Goal: Task Accomplishment & Management: Use online tool/utility

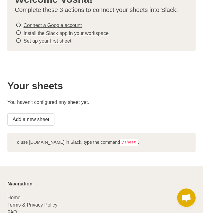
scroll to position [44, 0]
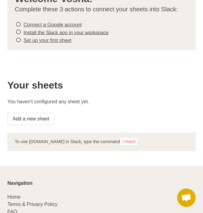
click at [28, 125] on div "Your sheets You haven't configured any sheet yet. Add a new sheet" at bounding box center [101, 102] width 195 height 53
click at [29, 119] on link "Add a new sheet" at bounding box center [30, 119] width 47 height 12
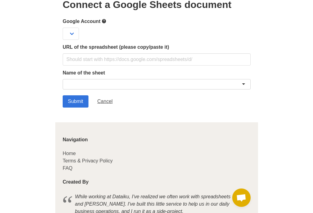
scroll to position [29, 0]
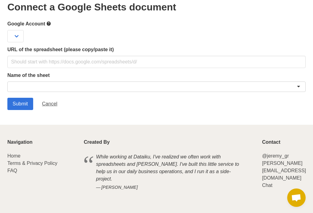
click at [107, 55] on div "URL of the spreadsheet (please copy/paste it)" at bounding box center [156, 57] width 298 height 22
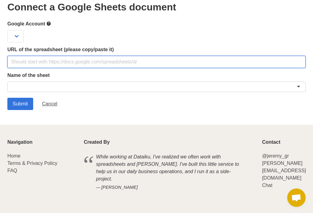
click at [107, 65] on input "text" at bounding box center [156, 62] width 298 height 12
paste input "https://docs.google.com/spreadsheets/d/1IhAAPrzCV-tZCr6kAGaXChCAYgqo5NQPZMwfSZx…"
type input "https://docs.google.com/spreadsheets/d/1IhAAPrzCV-tZCr6kAGaXChCAYgqo5NQPZMwfSZx…"
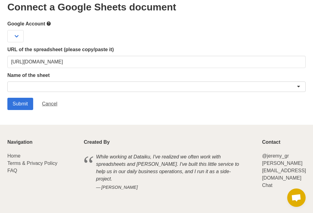
click at [34, 88] on div at bounding box center [156, 87] width 298 height 10
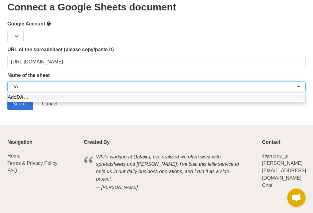
type input "D"
type input "Financial Funding"
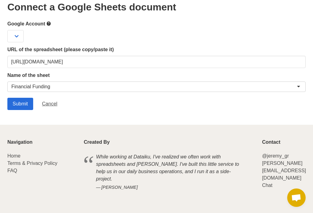
click at [21, 106] on input "Submit" at bounding box center [20, 104] width 26 height 12
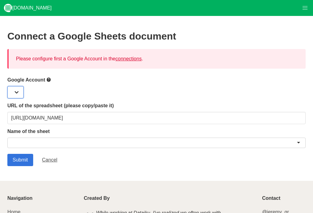
click at [18, 95] on select at bounding box center [15, 92] width 16 height 12
click at [21, 92] on select at bounding box center [15, 92] width 16 height 12
click at [18, 91] on select at bounding box center [15, 92] width 16 height 12
click at [127, 60] on link "connections" at bounding box center [128, 58] width 26 height 5
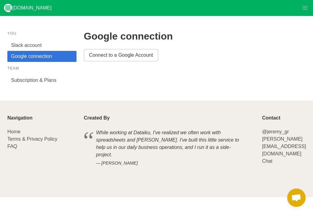
click at [126, 59] on link "Connect to a Google Account" at bounding box center [121, 55] width 74 height 12
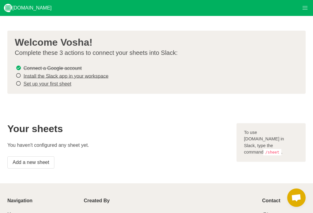
click at [83, 77] on link "Install the Slack app in your workspace" at bounding box center [65, 75] width 85 height 5
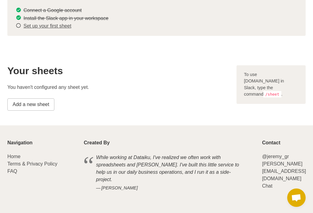
scroll to position [58, 0]
click at [47, 26] on link "Set up your first sheet" at bounding box center [47, 26] width 48 height 5
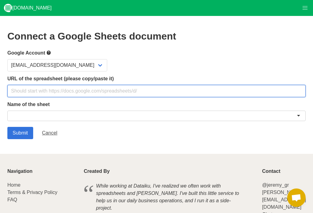
click at [48, 90] on input "text" at bounding box center [156, 91] width 298 height 12
paste input "[URL][DOMAIN_NAME]"
type input "[URL][DOMAIN_NAME]"
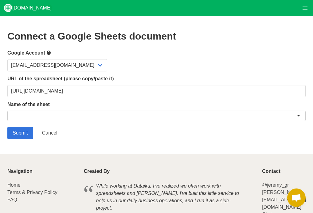
click at [41, 118] on div at bounding box center [156, 116] width 298 height 10
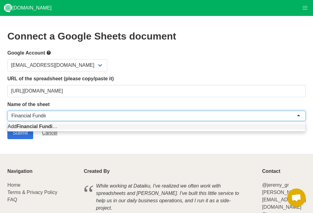
type input "Financial Funding"
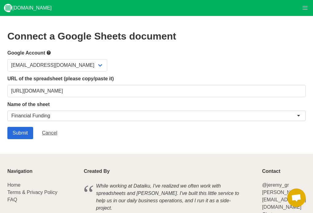
click at [17, 134] on input "Submit" at bounding box center [20, 133] width 26 height 12
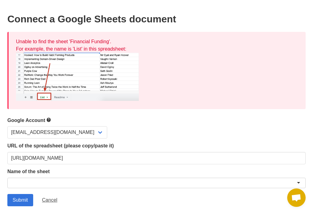
scroll to position [17, 0]
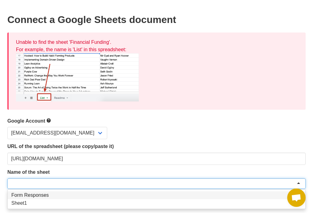
click at [29, 182] on div at bounding box center [156, 184] width 298 height 10
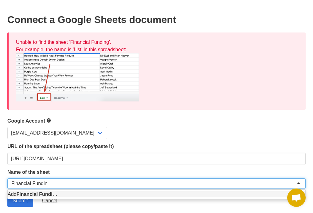
type input "Financial Funding"
click at [32, 184] on input "select-one" at bounding box center [31, 184] width 40 height 6
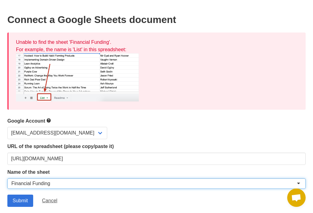
click at [275, 183] on div at bounding box center [156, 184] width 298 height 10
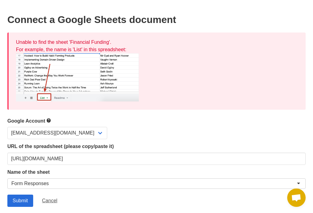
click at [20, 201] on input "Submit" at bounding box center [20, 201] width 26 height 12
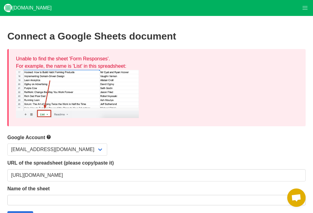
click at [34, 199] on div at bounding box center [156, 200] width 298 height 10
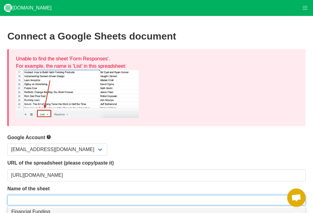
paste input "Financial Funding"
type input "Financial Funding"
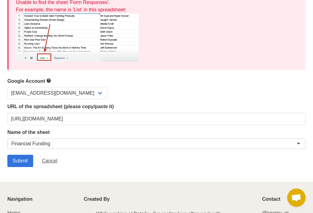
scroll to position [67, 0]
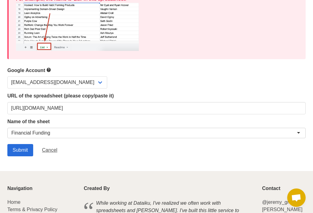
click at [18, 151] on input "Submit" at bounding box center [20, 150] width 26 height 12
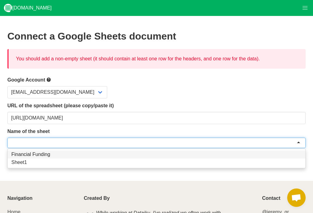
click at [41, 143] on div at bounding box center [156, 143] width 298 height 10
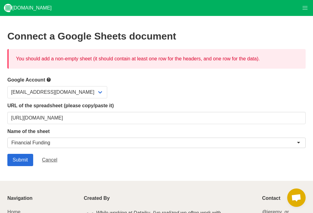
click at [27, 161] on input "Submit" at bounding box center [20, 160] width 26 height 12
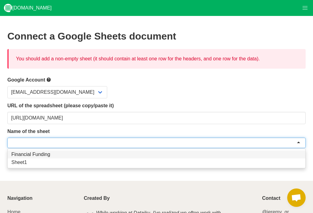
click at [34, 142] on div at bounding box center [156, 143] width 298 height 10
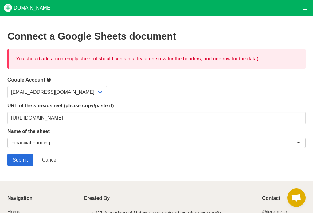
click at [29, 158] on input "Submit" at bounding box center [20, 160] width 26 height 12
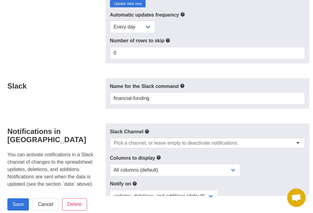
scroll to position [136, 0]
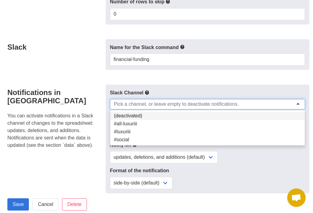
click at [124, 103] on input "select-one" at bounding box center [178, 104] width 129 height 6
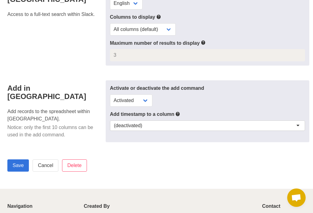
scroll to position [366, 0]
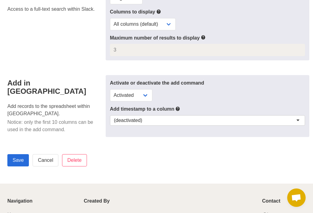
click at [23, 158] on input "Save" at bounding box center [17, 160] width 21 height 12
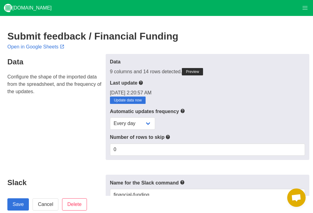
click at [197, 69] on link "Preview" at bounding box center [192, 71] width 21 height 7
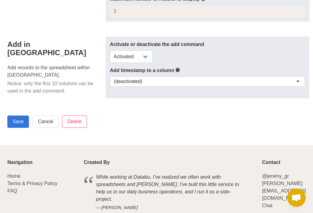
scroll to position [501, 0]
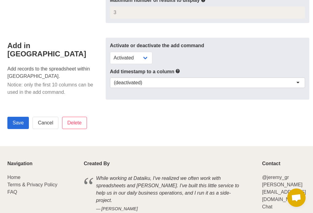
click at [21, 117] on input "Save" at bounding box center [17, 123] width 21 height 12
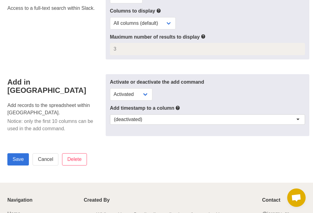
scroll to position [367, 0]
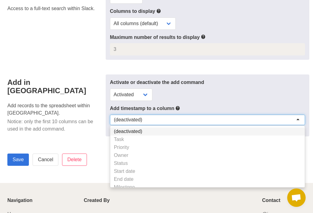
click at [167, 117] on div "(deactivated)" at bounding box center [207, 120] width 195 height 10
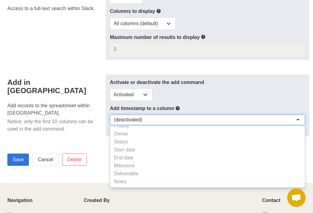
scroll to position [21, 0]
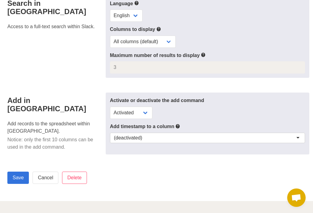
scroll to position [347, 0]
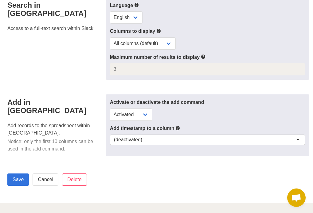
click at [164, 111] on div "Activate or deactivate the add command Activated Deactivated" at bounding box center [207, 110] width 195 height 22
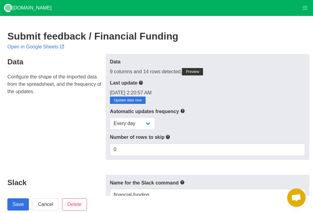
scroll to position [0, 0]
